Goal: Task Accomplishment & Management: Manage account settings

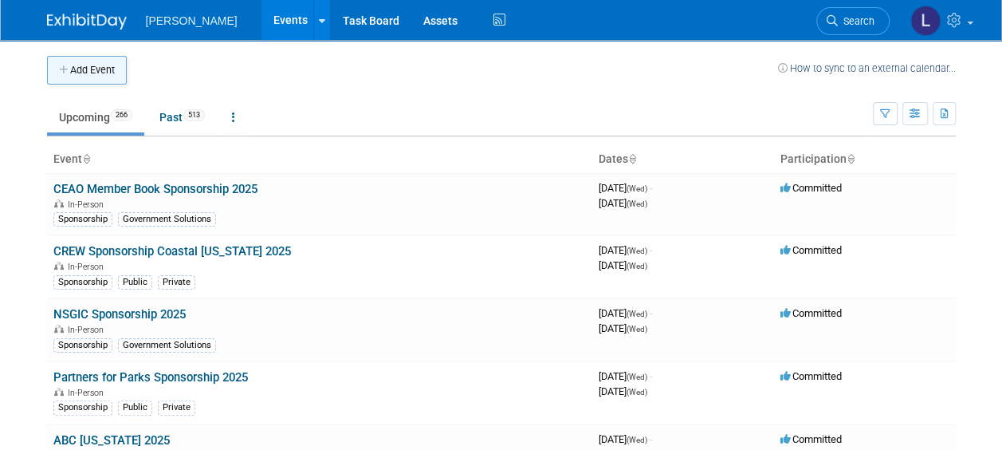
click at [85, 81] on button "Add Event" at bounding box center [87, 70] width 80 height 29
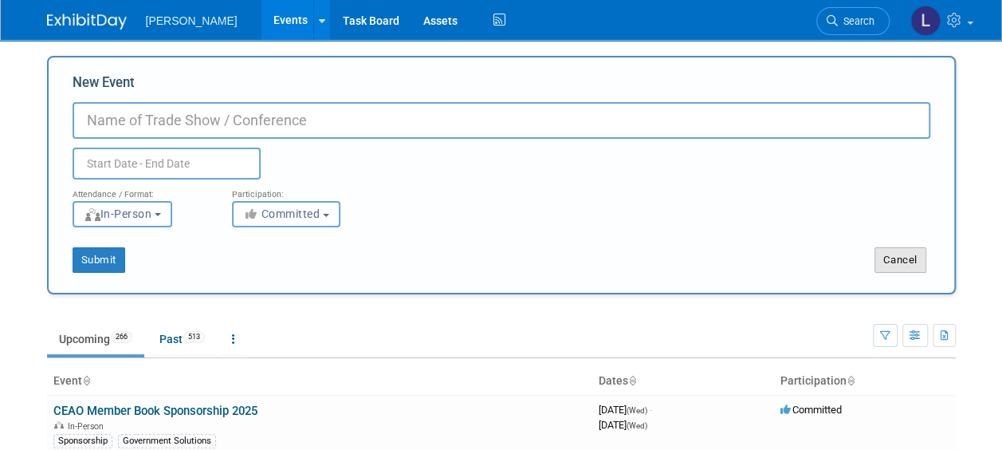
click at [887, 258] on button "Cancel" at bounding box center [901, 260] width 52 height 26
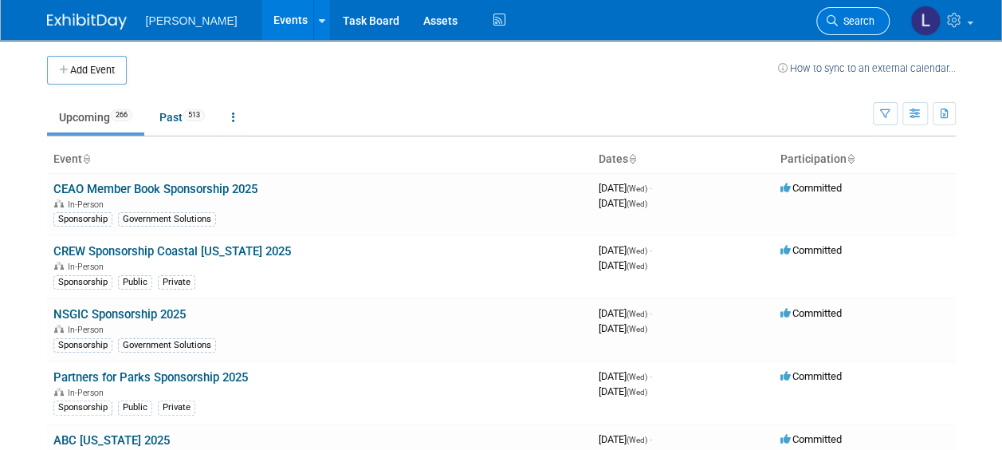
click at [847, 26] on span "Search" at bounding box center [856, 21] width 37 height 12
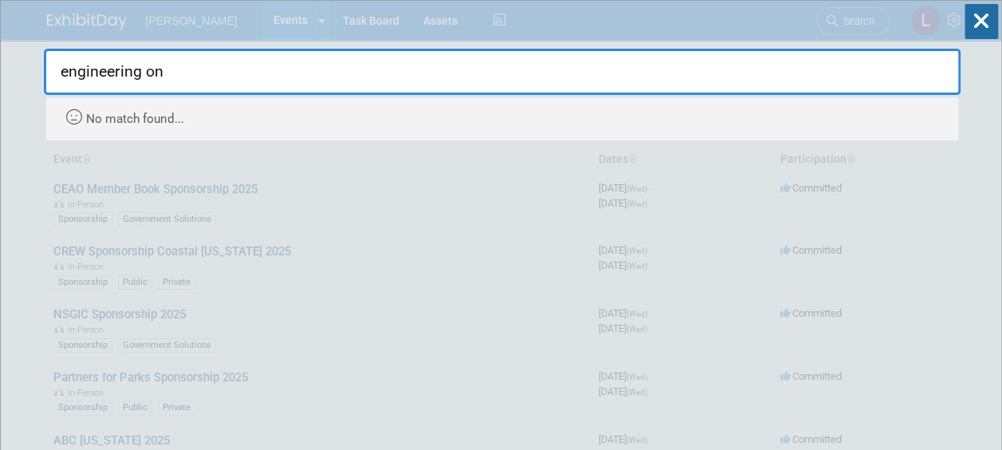
type input "engineering on"
drag, startPoint x: 980, startPoint y: 41, endPoint x: 982, endPoint y: 30, distance: 11.4
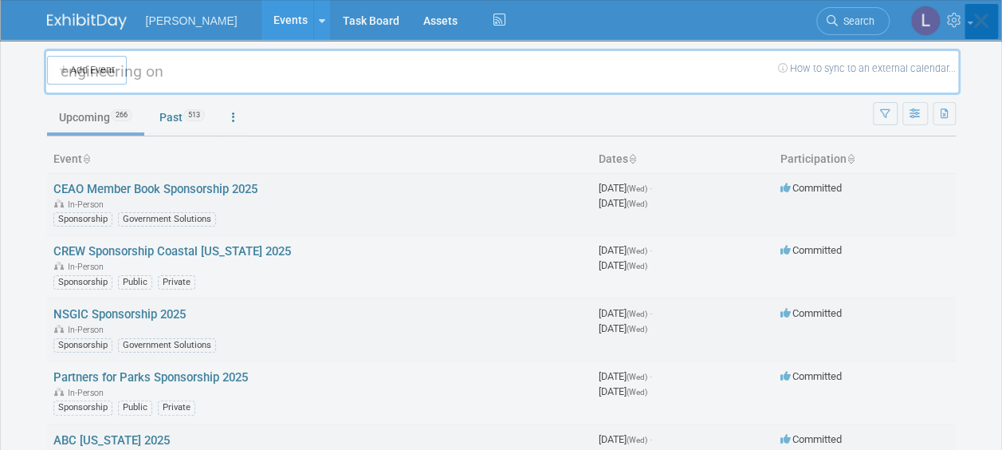
click at [983, 29] on icon at bounding box center [981, 21] width 33 height 35
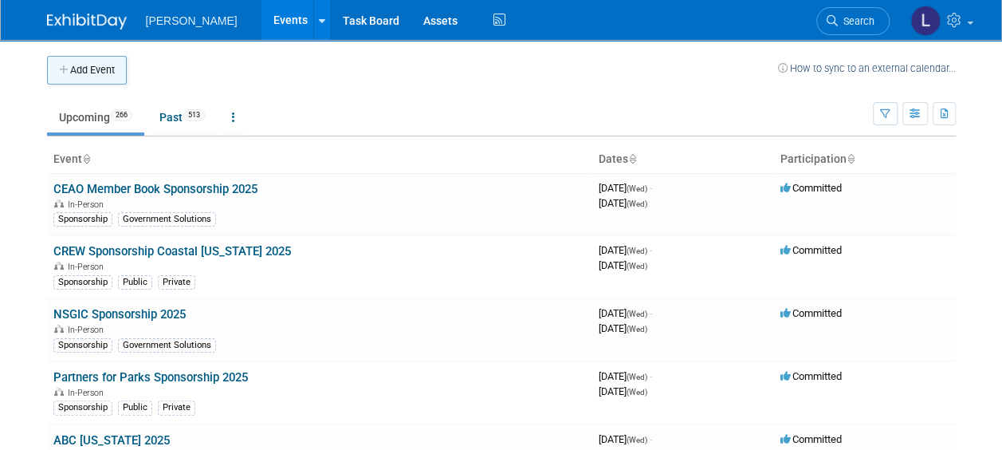
click at [73, 76] on button "Add Event" at bounding box center [87, 70] width 80 height 29
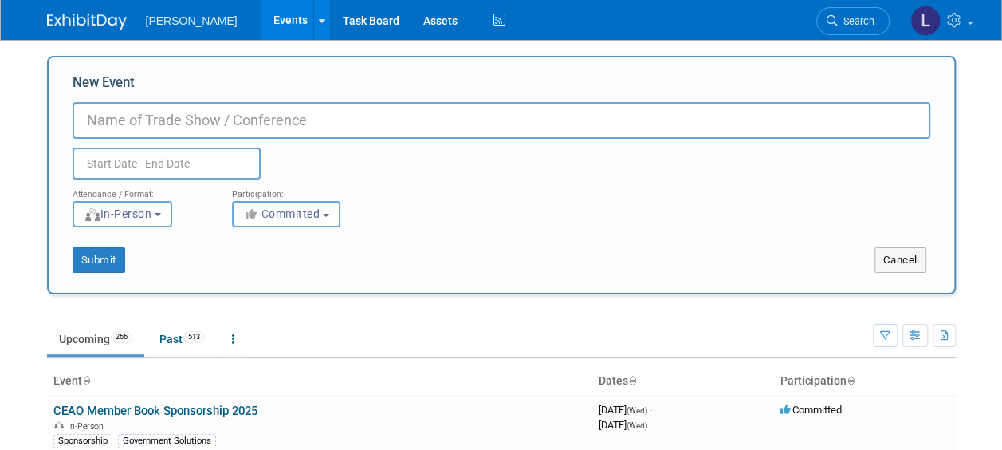
paste input "PA Turnpike 2026 Engineering ONE Conference"
click at [177, 115] on input "PA Turnpike 2026 Engineering ONE Conference" at bounding box center [502, 120] width 858 height 37
click at [373, 111] on input "PA Turnpike Engineering ONE Conference" at bounding box center [502, 120] width 858 height 37
type input "PA Turnpike Engineering ONE Conference 2026"
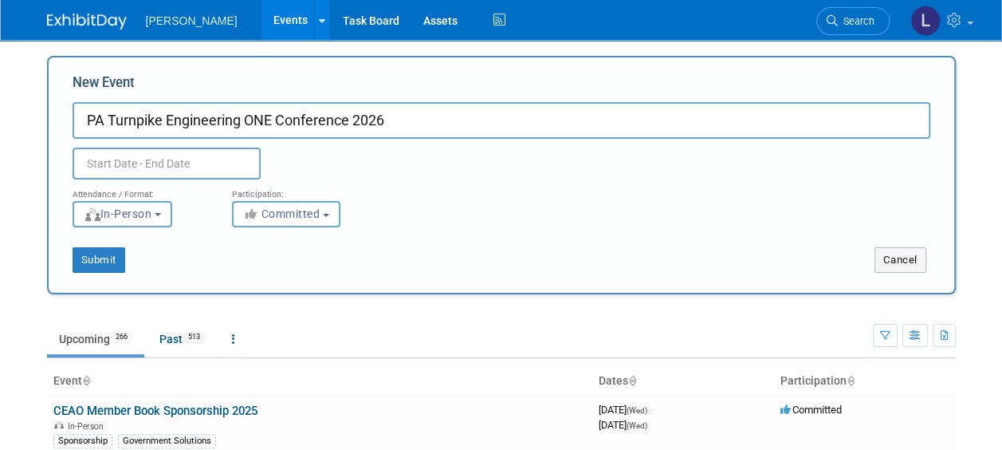
click at [128, 171] on input "text" at bounding box center [167, 163] width 188 height 32
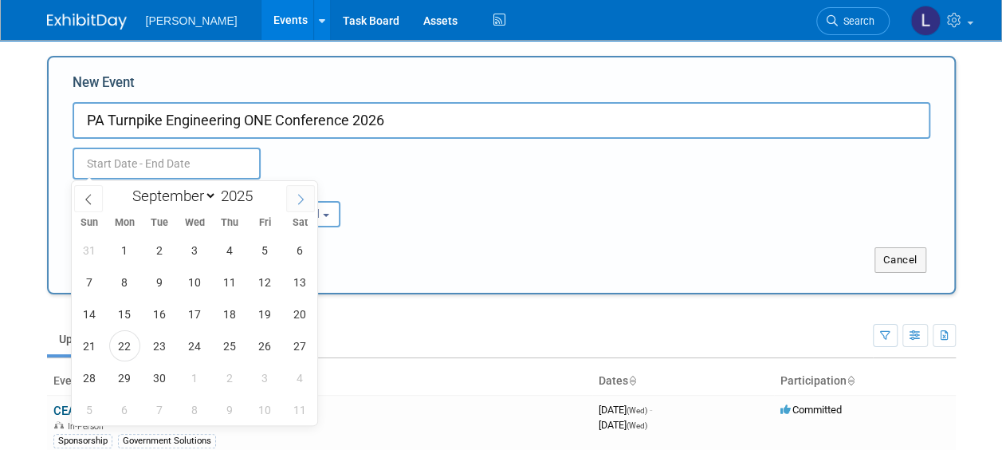
click at [297, 202] on icon at bounding box center [300, 199] width 11 height 11
select select "11"
click at [297, 202] on icon at bounding box center [300, 199] width 11 height 11
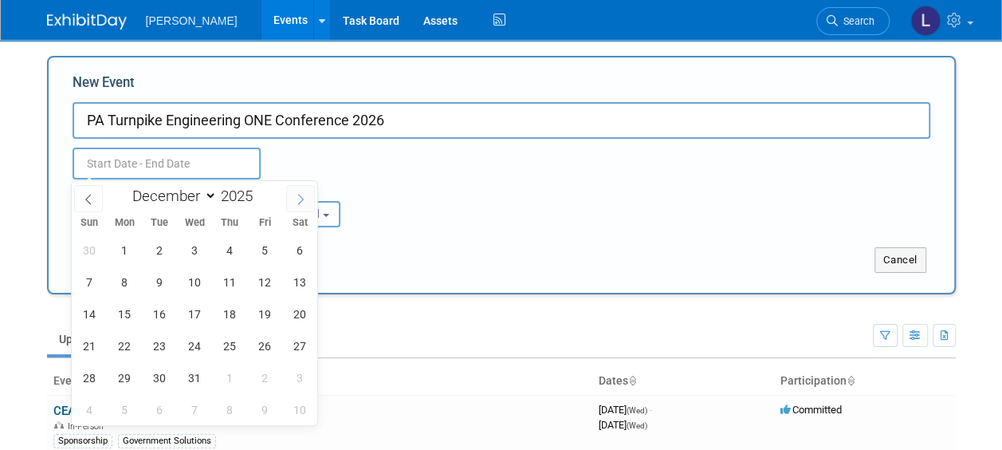
type input "2026"
select select "0"
click at [191, 374] on span "28" at bounding box center [194, 377] width 31 height 31
click at [224, 380] on span "29" at bounding box center [229, 377] width 31 height 31
type input "[DATE] to [DATE]"
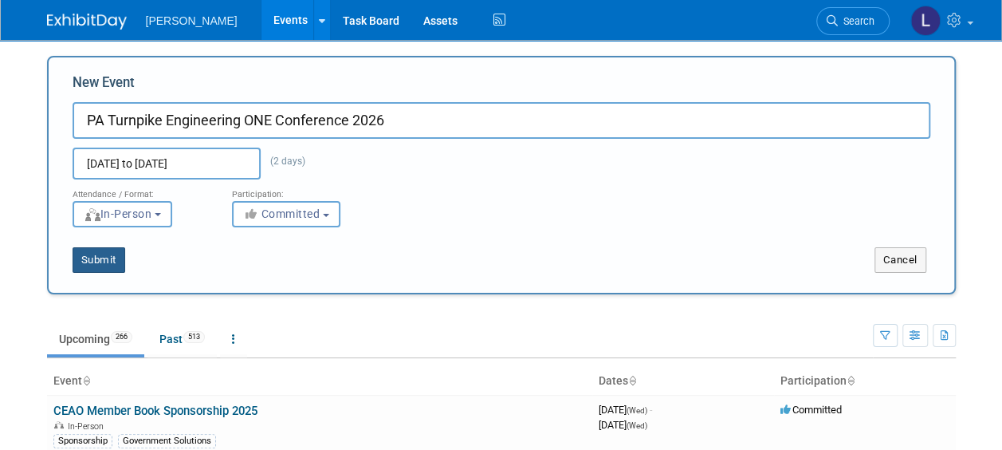
click at [100, 257] on button "Submit" at bounding box center [99, 260] width 53 height 26
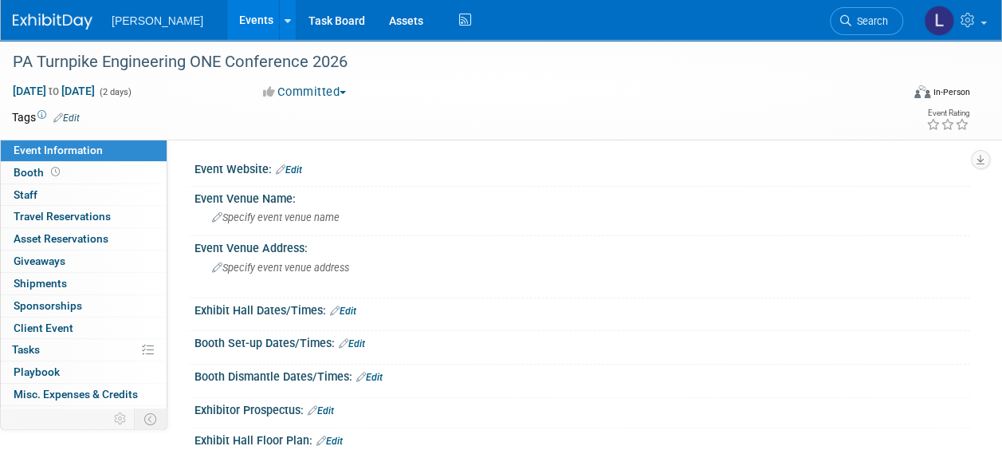
click at [301, 167] on link "Edit" at bounding box center [289, 169] width 26 height 11
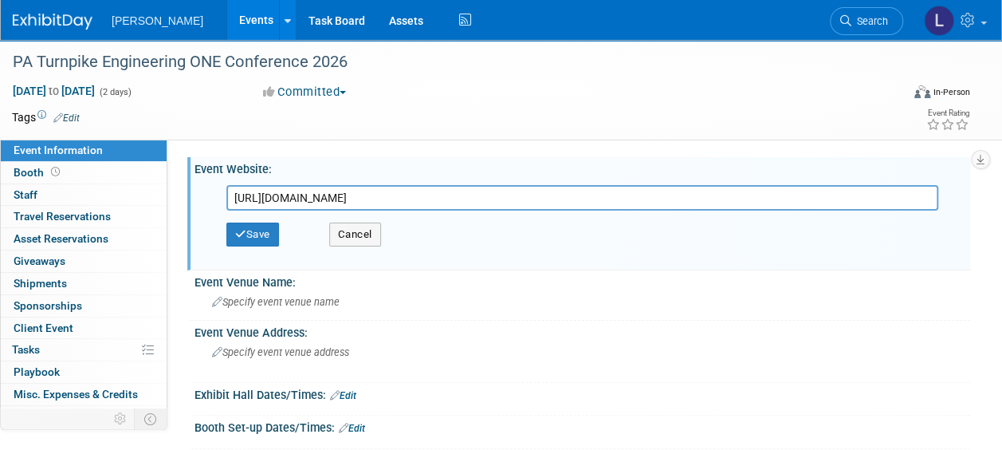
scroll to position [0, 124]
type input "[URL][DOMAIN_NAME]"
click at [267, 230] on button "Save" at bounding box center [252, 234] width 53 height 24
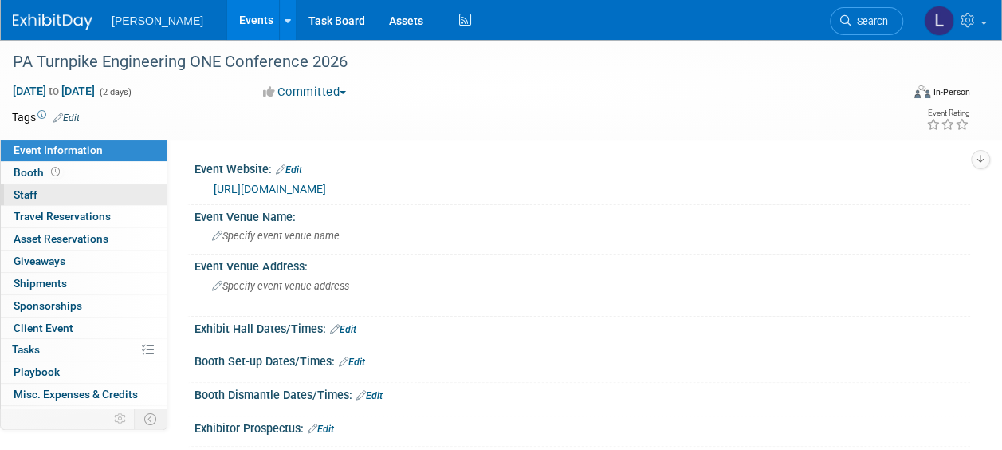
click at [43, 190] on link "0 Staff 0" at bounding box center [84, 195] width 166 height 22
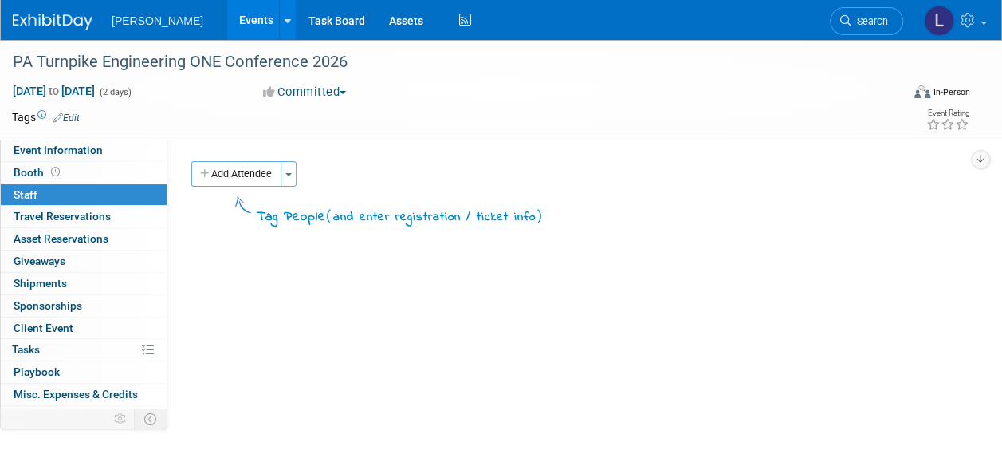
click at [249, 183] on button "Add Attendee" at bounding box center [236, 174] width 90 height 26
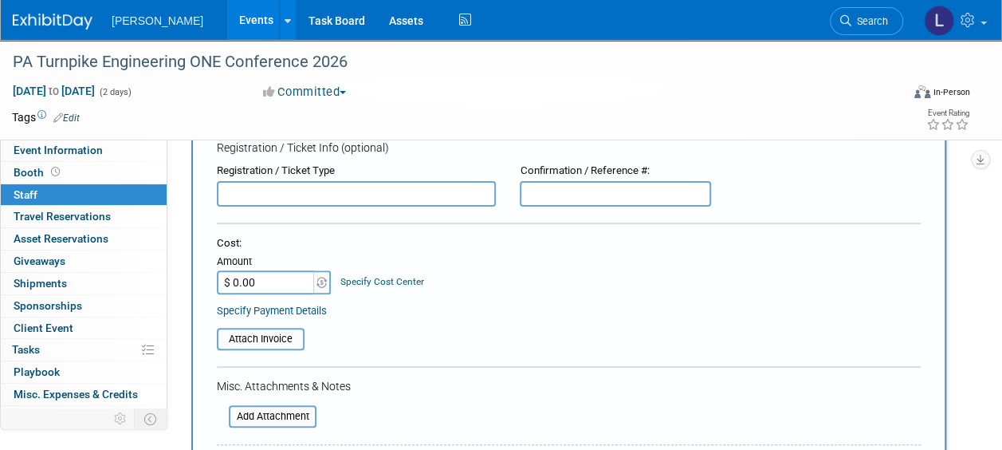
scroll to position [319, 0]
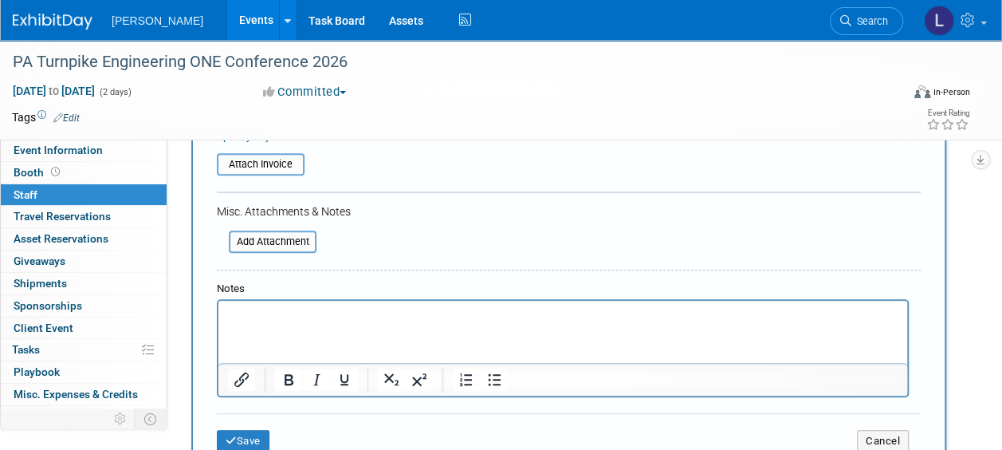
drag, startPoint x: 292, startPoint y: 309, endPoint x: 296, endPoint y: 302, distance: 8.2
click at [293, 308] on p "Rich Text Area. Press ALT-0 for help." at bounding box center [563, 315] width 670 height 16
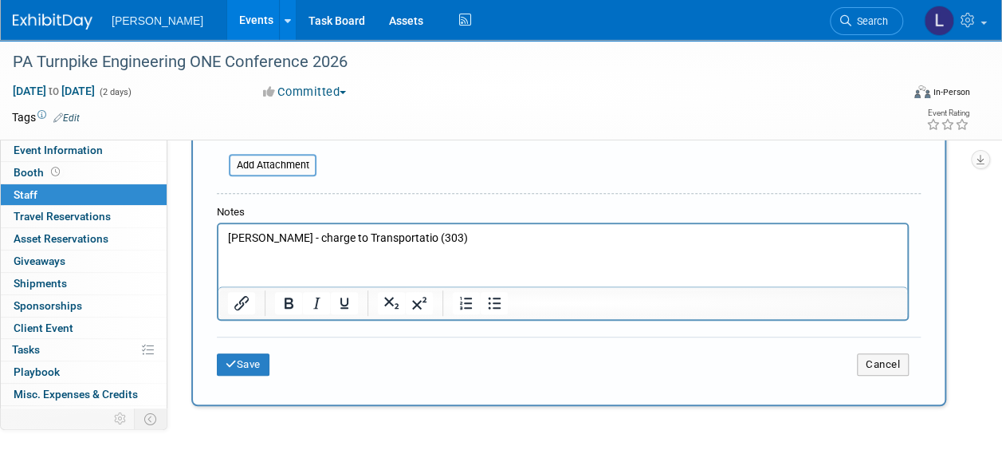
scroll to position [399, 0]
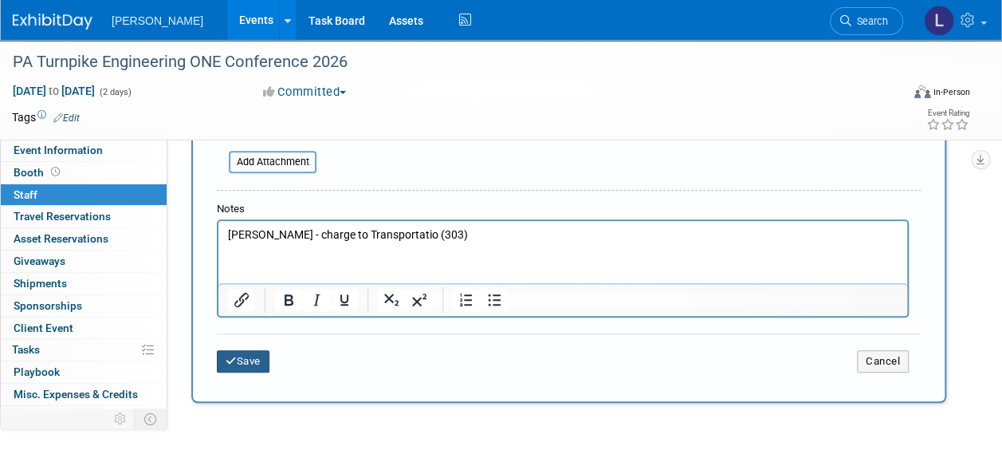
click at [252, 362] on button "Save" at bounding box center [243, 361] width 53 height 22
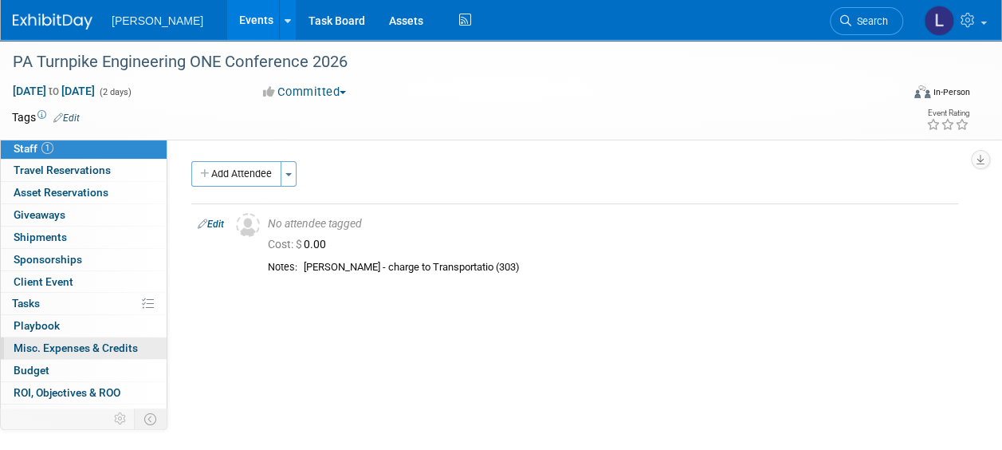
scroll to position [81, 0]
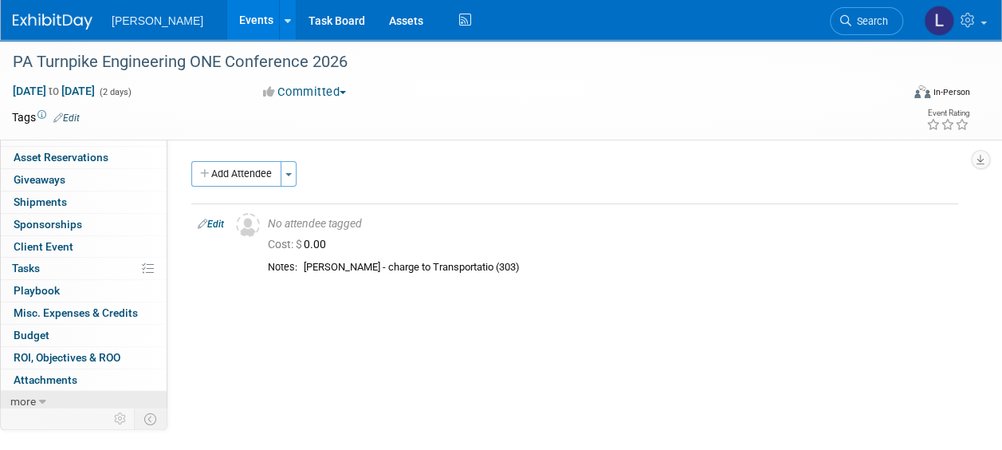
click at [32, 391] on link "more" at bounding box center [84, 402] width 166 height 22
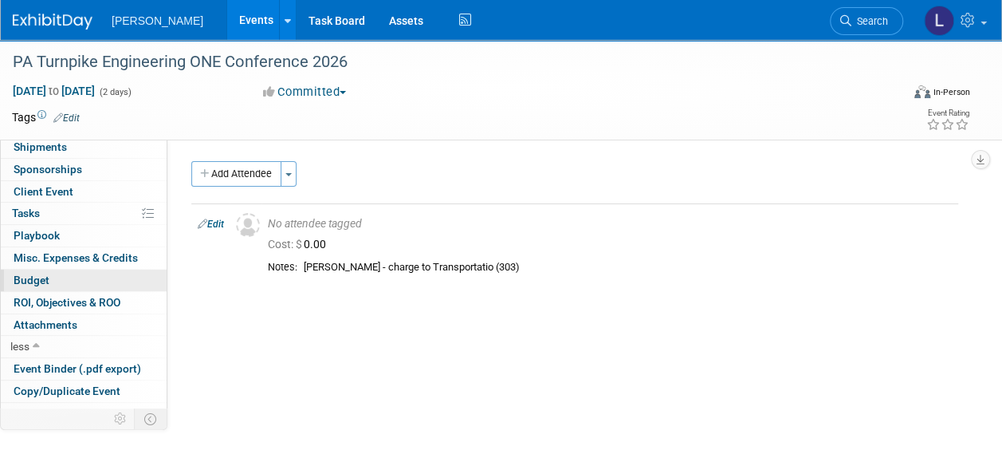
scroll to position [112, 0]
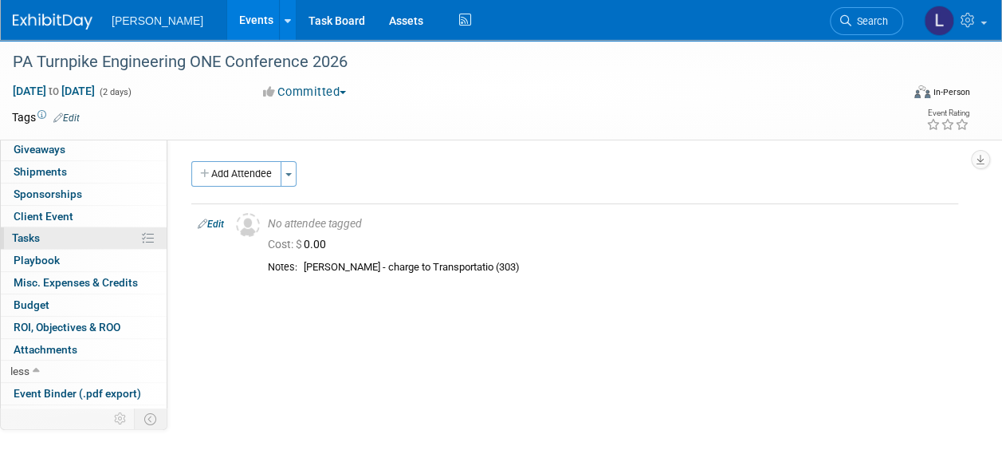
click at [37, 239] on span "Tasks 0%" at bounding box center [26, 237] width 28 height 13
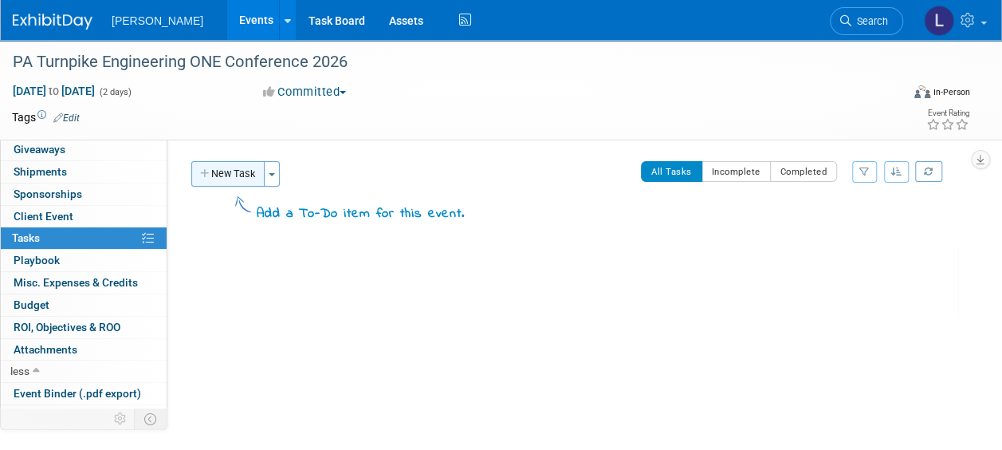
click at [235, 175] on button "New Task" at bounding box center [227, 174] width 73 height 26
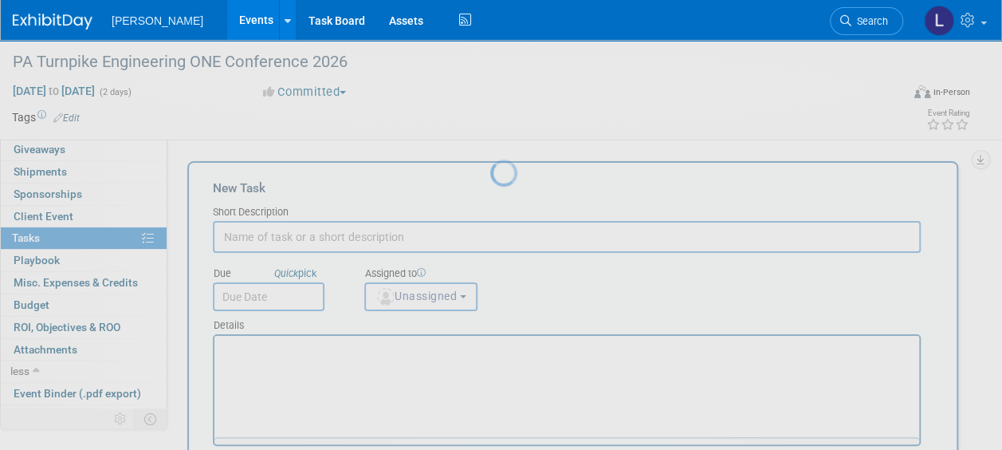
scroll to position [0, 0]
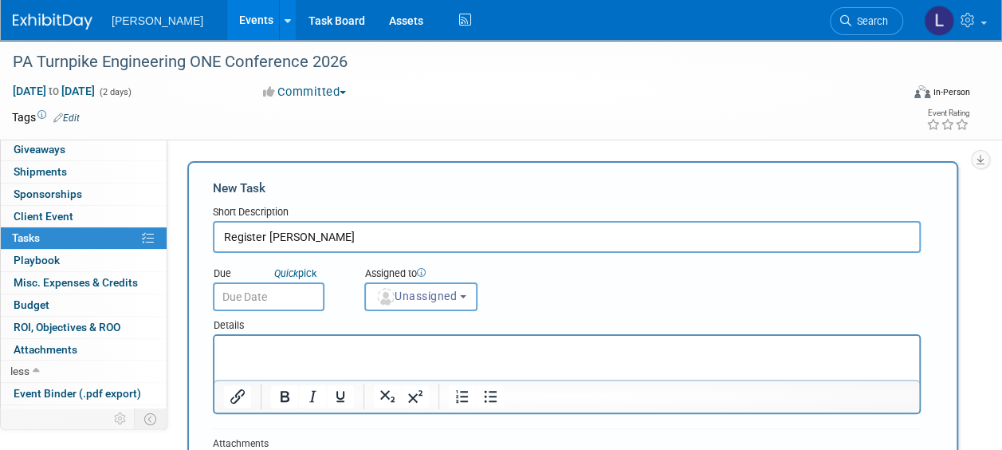
type input "Register [PERSON_NAME]"
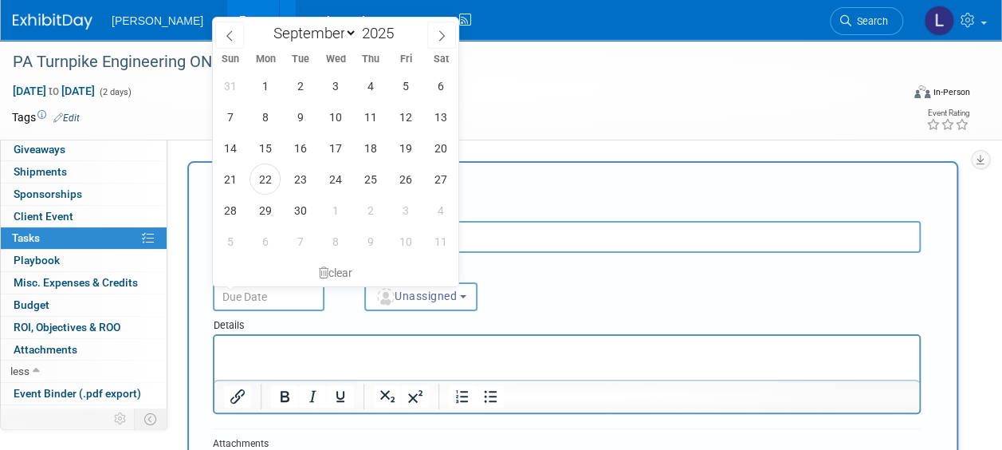
click at [277, 305] on input "text" at bounding box center [269, 296] width 112 height 29
click at [333, 183] on span "24" at bounding box center [335, 178] width 31 height 31
type input "[DATE]"
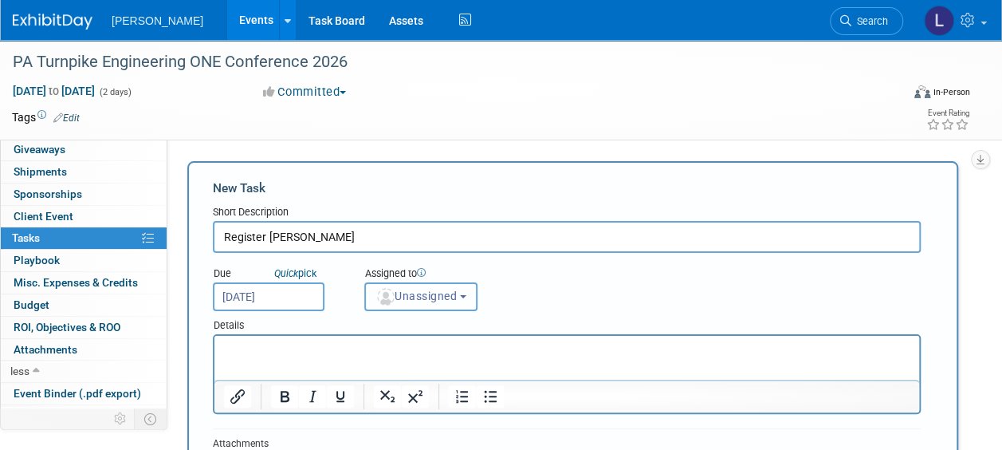
click at [414, 295] on span "Unassigned" at bounding box center [415, 295] width 81 height 13
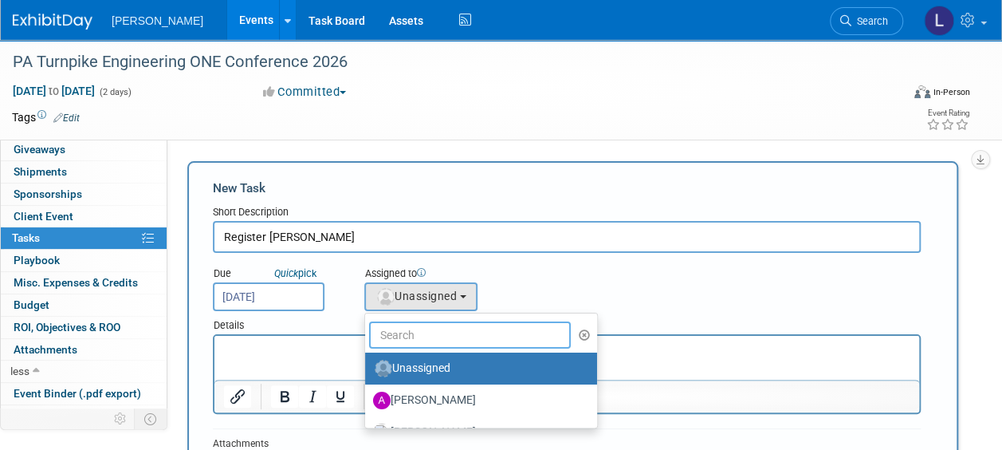
click at [426, 329] on input "text" at bounding box center [470, 334] width 202 height 27
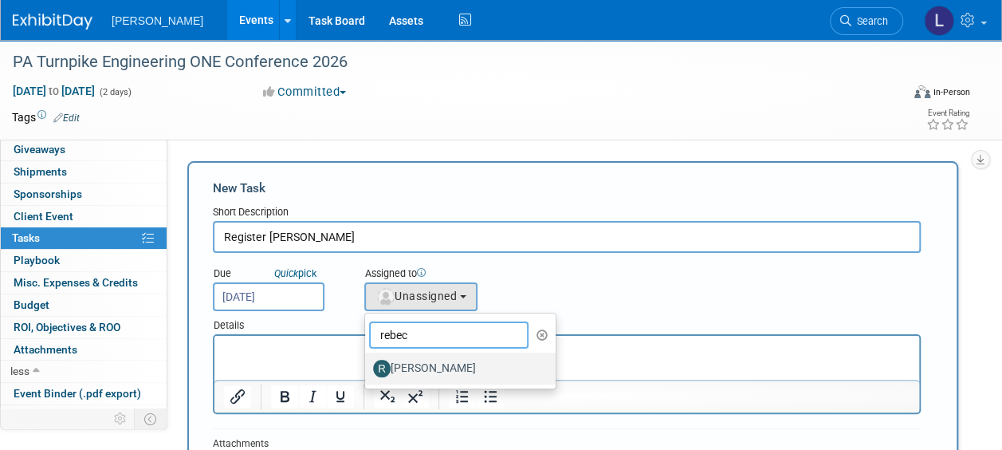
type input "rebec"
click at [423, 370] on label "[PERSON_NAME]" at bounding box center [456, 369] width 167 height 26
click at [367, 370] on input "[PERSON_NAME]" at bounding box center [362, 366] width 10 height 10
select select "844a177d-a181-44ff-a72a-5731d68e4351"
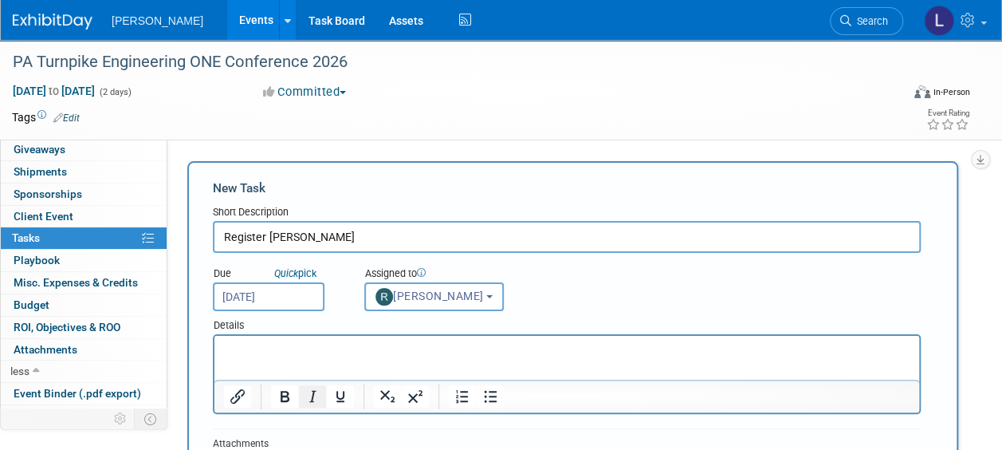
scroll to position [159, 0]
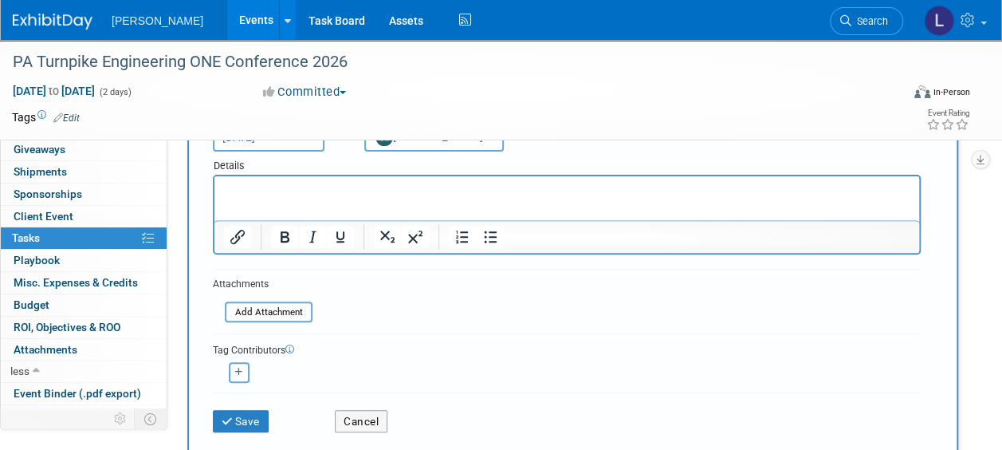
click at [238, 362] on button "button" at bounding box center [239, 372] width 21 height 21
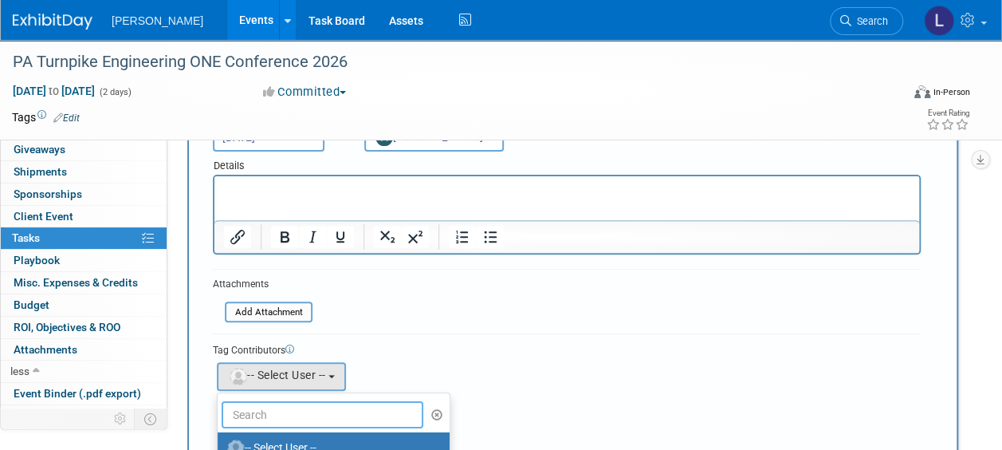
click at [245, 403] on input "text" at bounding box center [323, 414] width 202 height 27
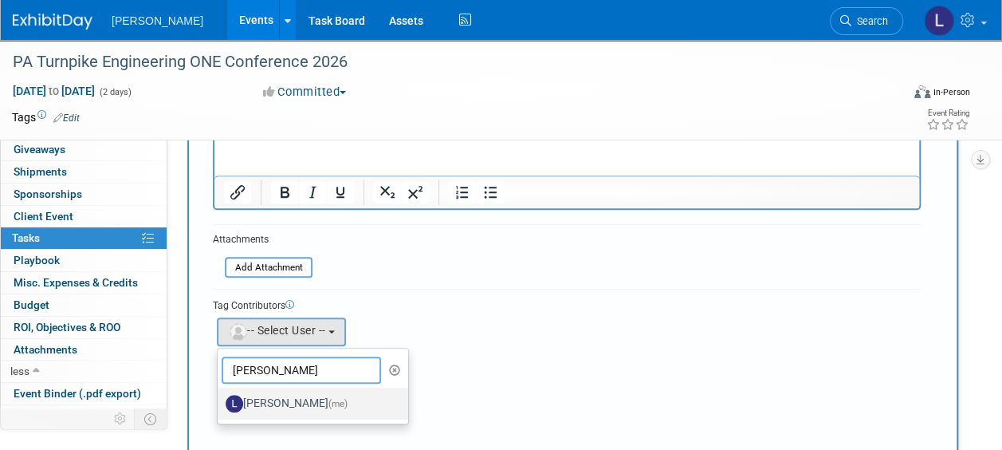
scroll to position [239, 0]
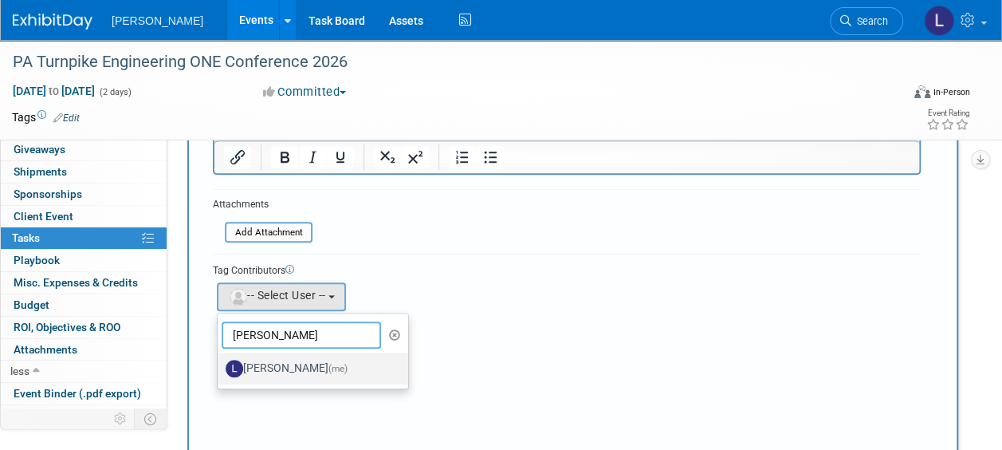
type input "[PERSON_NAME]"
click at [280, 364] on label "[PERSON_NAME] (me)" at bounding box center [309, 369] width 167 height 26
click at [220, 364] on input "[PERSON_NAME] (me)" at bounding box center [215, 366] width 10 height 10
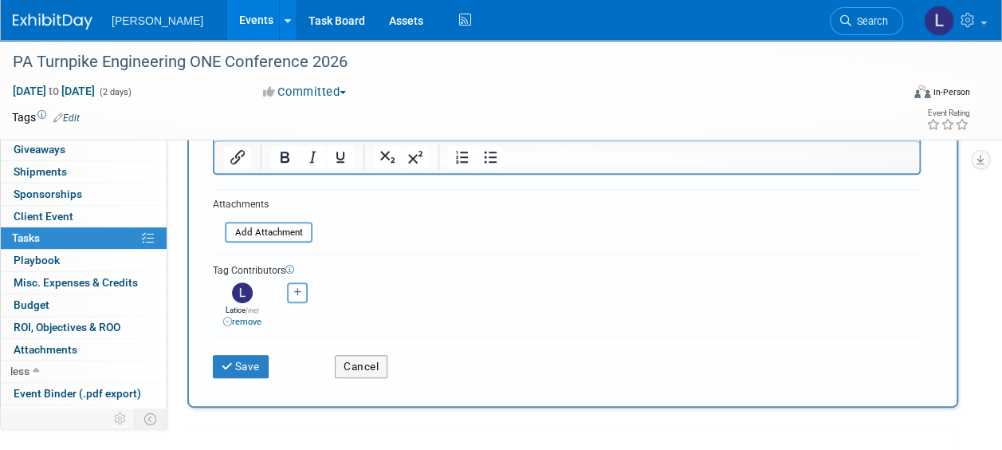
scroll to position [80, 0]
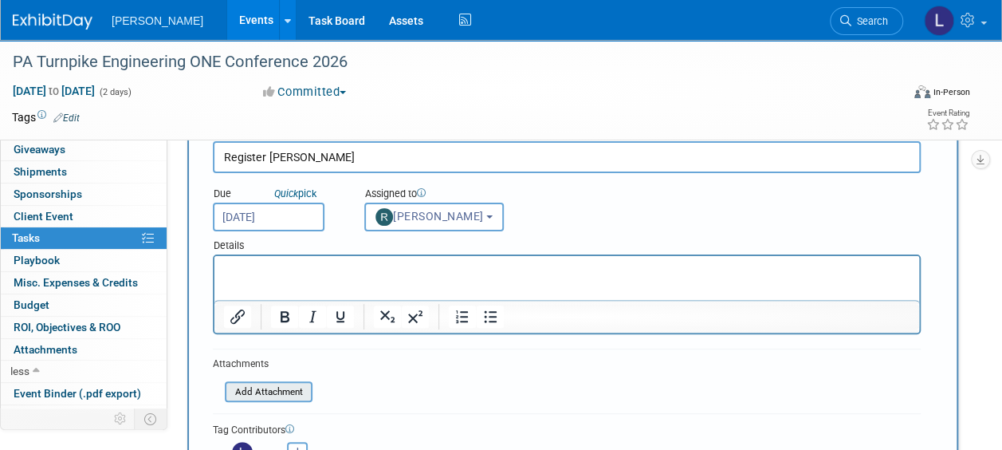
click at [285, 393] on input "file" at bounding box center [216, 392] width 190 height 18
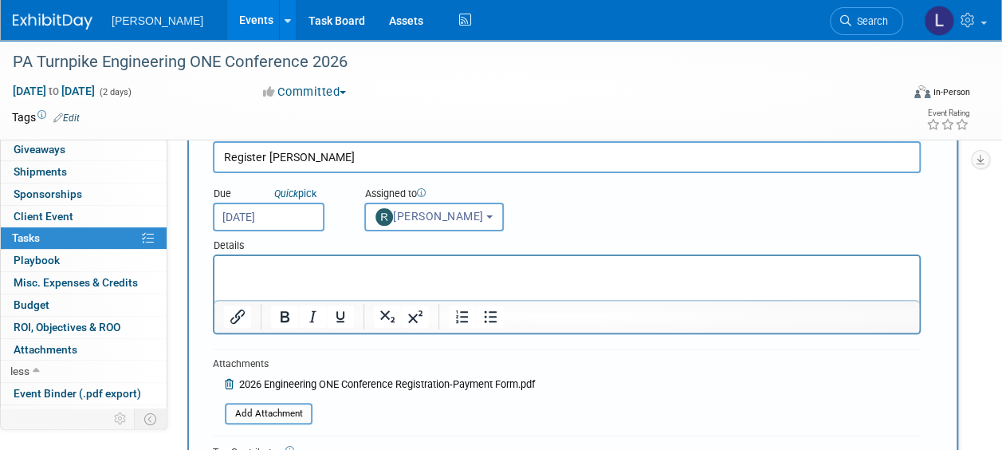
click at [297, 262] on p "Rich Text Area. Press ALT-0 for help." at bounding box center [567, 270] width 686 height 16
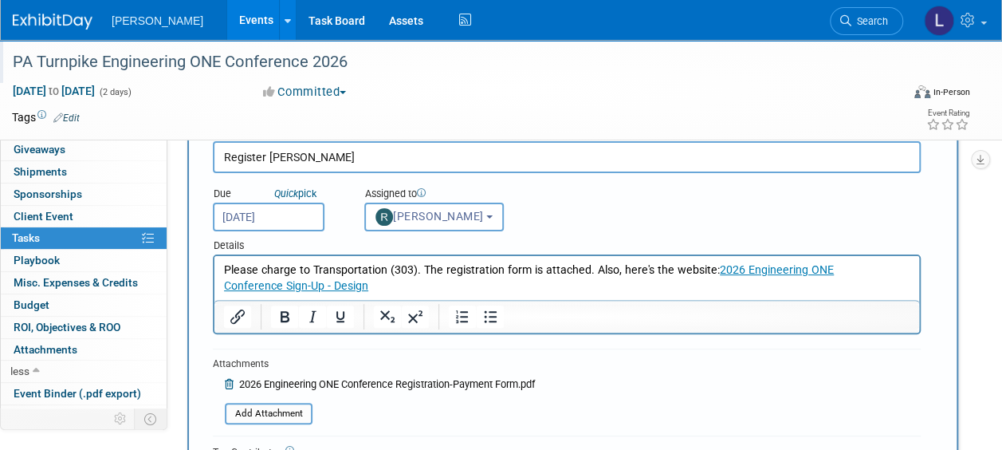
click at [19, 62] on div "PA Turnpike Engineering ONE Conference 2026" at bounding box center [447, 62] width 881 height 29
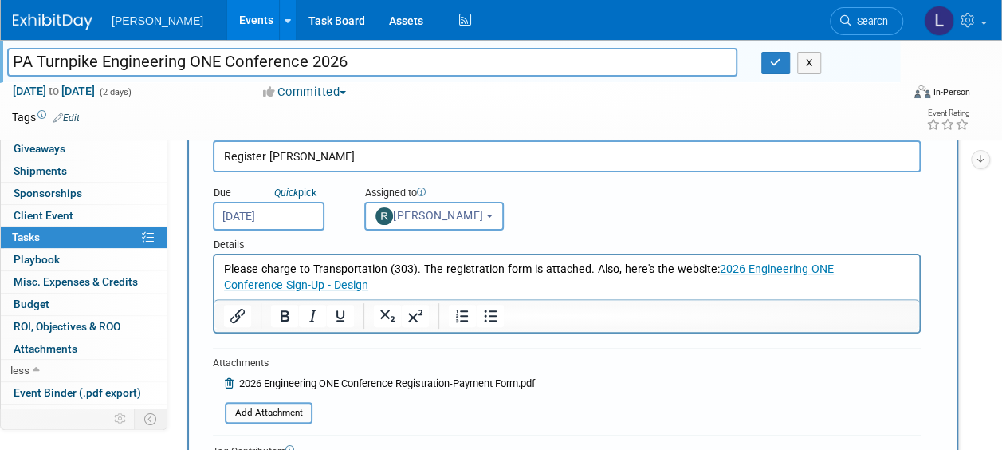
drag, startPoint x: 13, startPoint y: 64, endPoint x: 426, endPoint y: 67, distance: 412.9
click at [426, 67] on input "PA Turnpike Engineering ONE Conference 2026" at bounding box center [372, 62] width 730 height 28
click at [534, 288] on p "Please charge to Transportation (303). The registration form is attached. Also,…" at bounding box center [567, 277] width 686 height 32
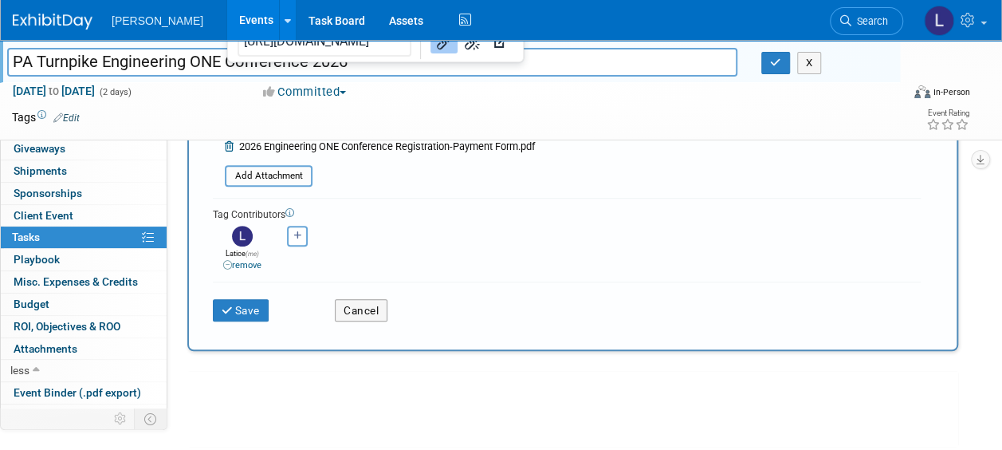
scroll to position [319, 0]
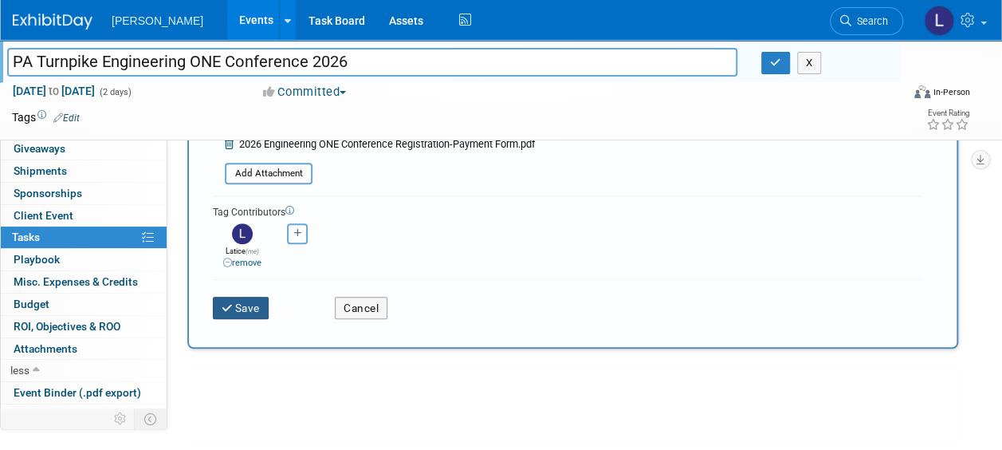
click at [222, 300] on button "Save" at bounding box center [241, 308] width 56 height 22
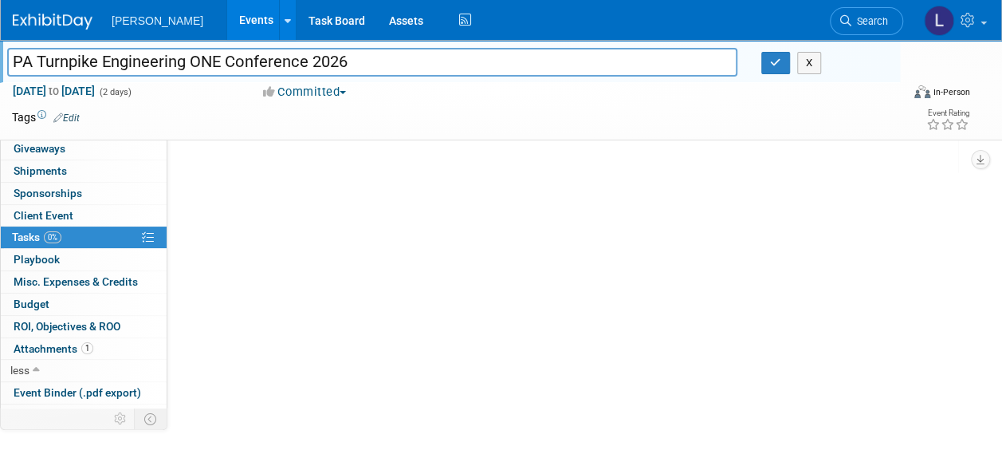
scroll to position [0, 0]
